Goal: Task Accomplishment & Management: Manage account settings

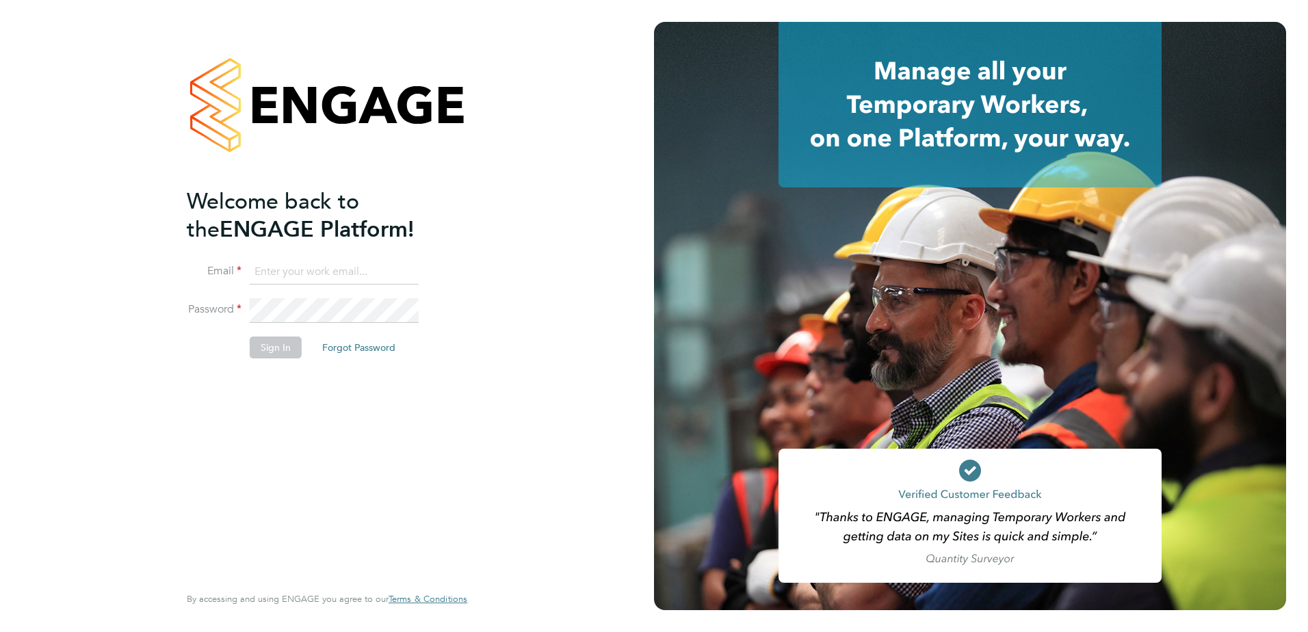
type input "[PERSON_NAME][EMAIL_ADDRESS][PERSON_NAME][DOMAIN_NAME]"
click at [273, 347] on button "Sign In" at bounding box center [276, 348] width 52 height 22
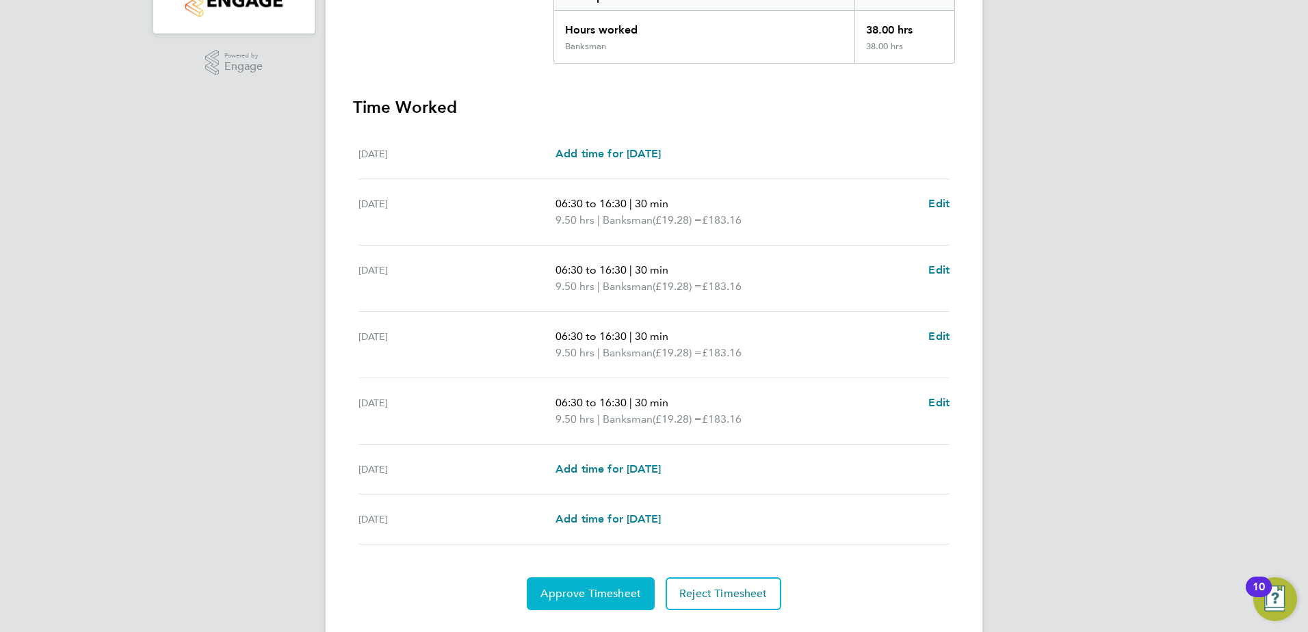
scroll to position [340, 0]
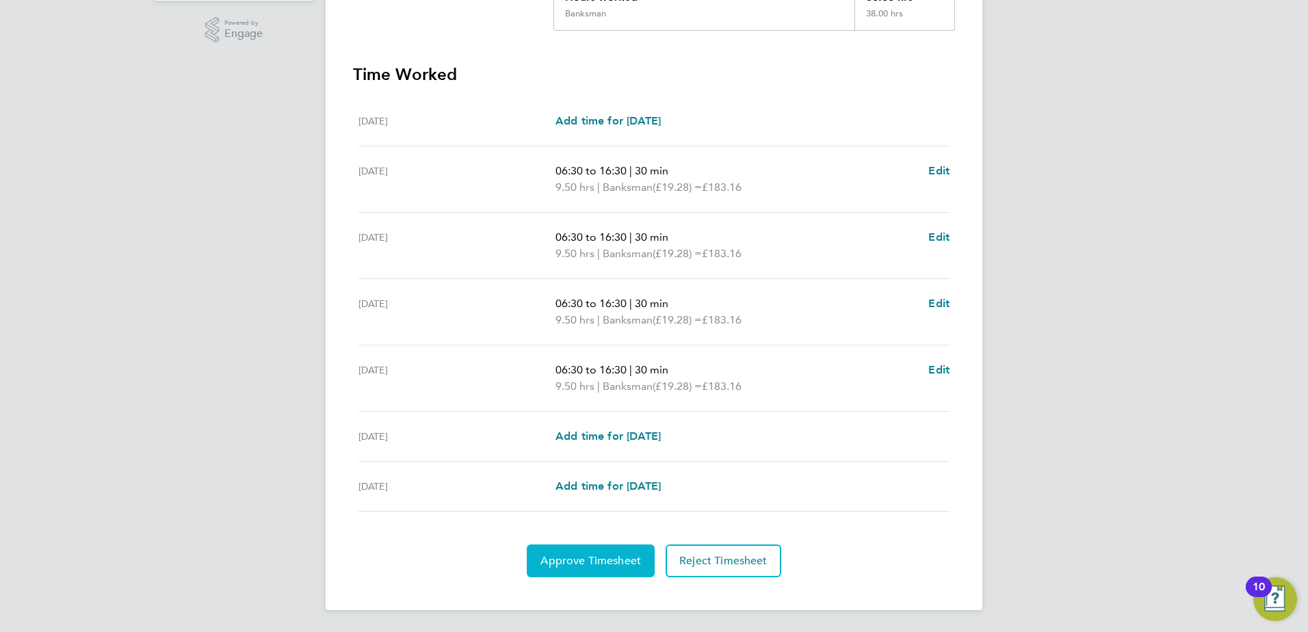
click at [590, 560] on span "Approve Timesheet" at bounding box center [590, 561] width 101 height 14
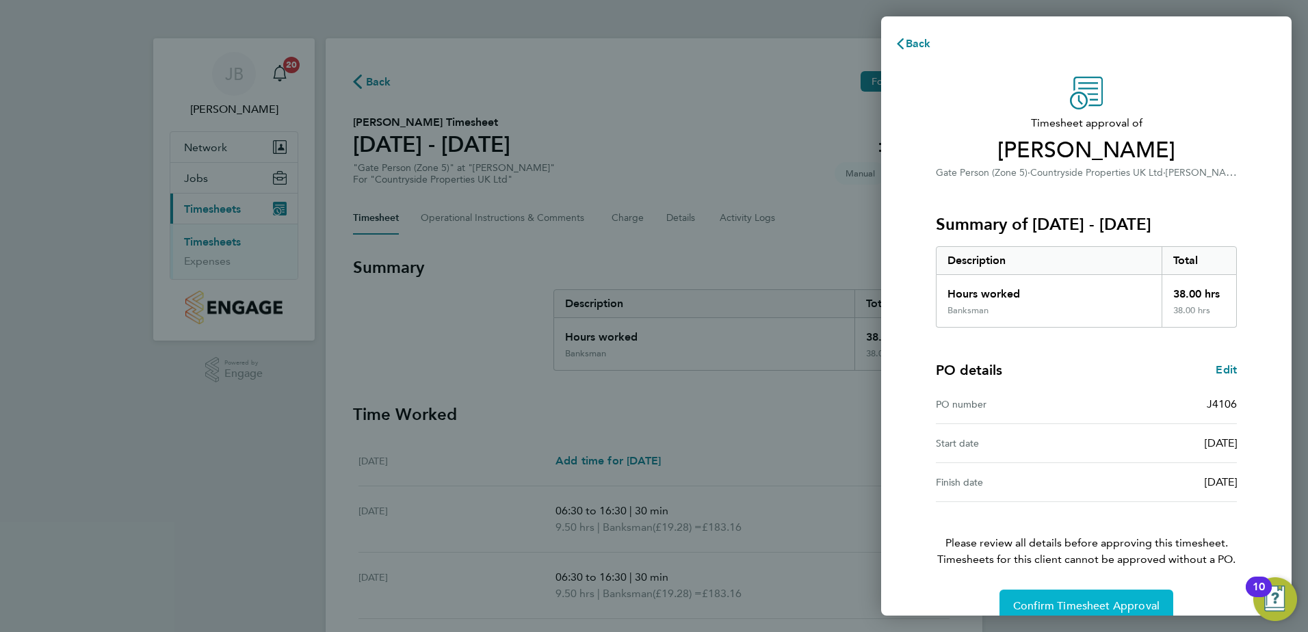
click at [1062, 604] on span "Confirm Timesheet Approval" at bounding box center [1086, 606] width 146 height 14
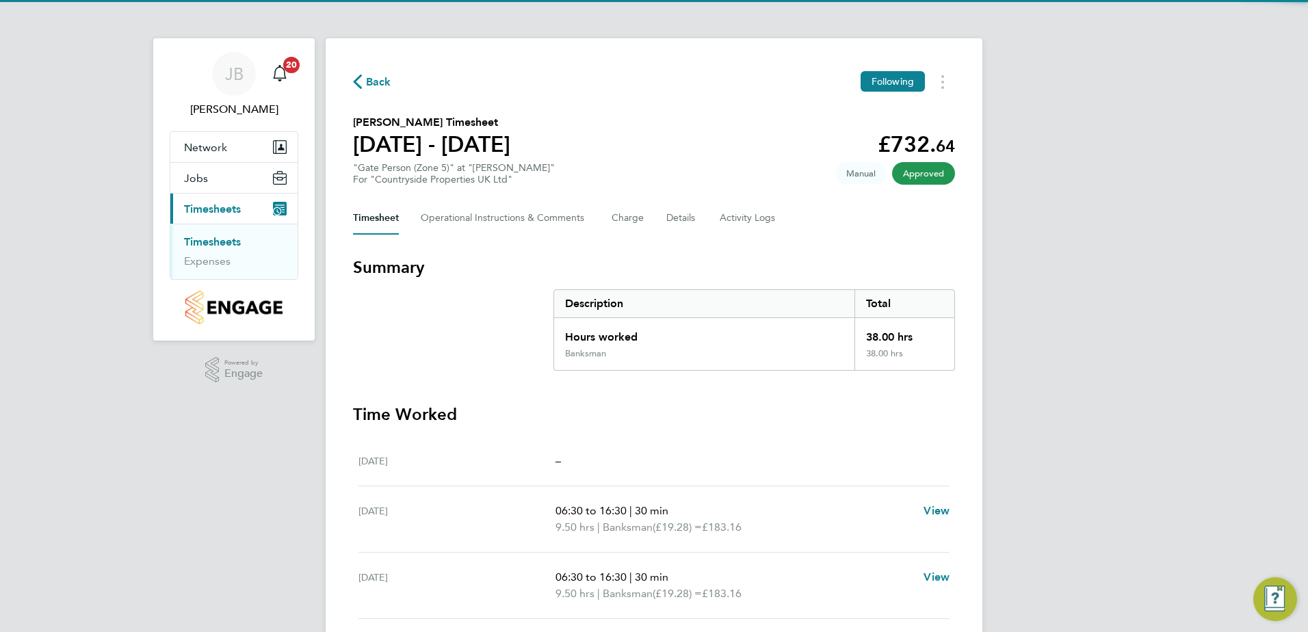
click at [229, 246] on link "Timesheets" at bounding box center [212, 241] width 57 height 13
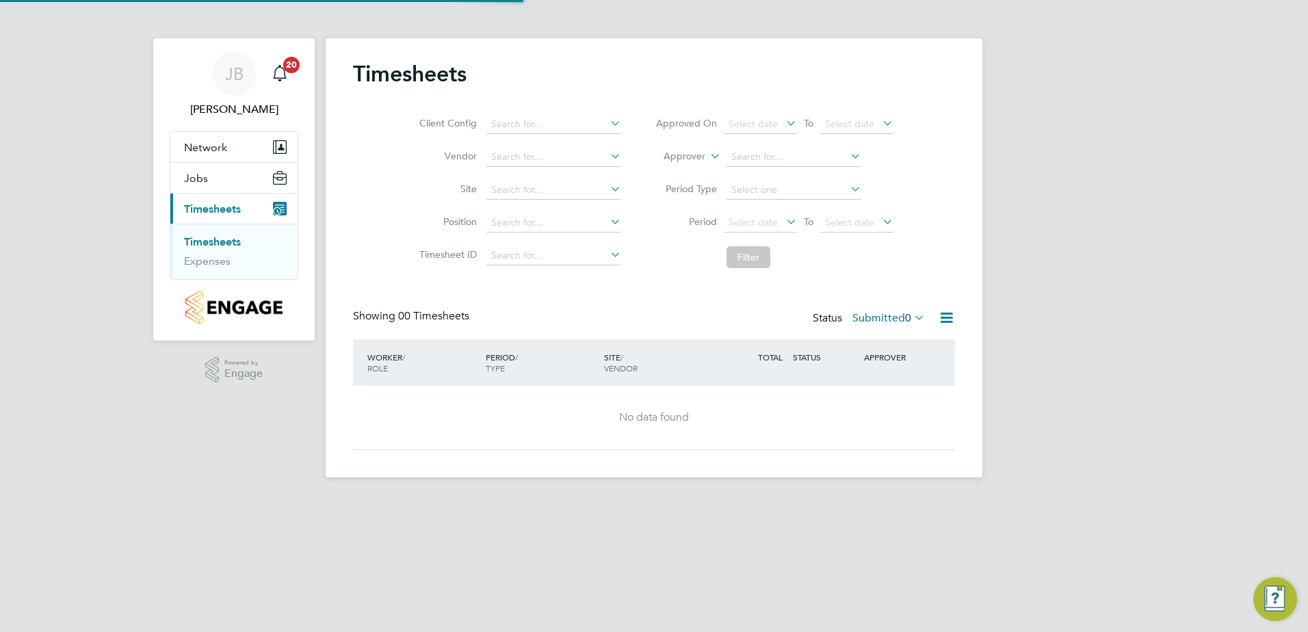
click at [228, 246] on link "Timesheets" at bounding box center [212, 241] width 57 height 13
